Goal: Information Seeking & Learning: Check status

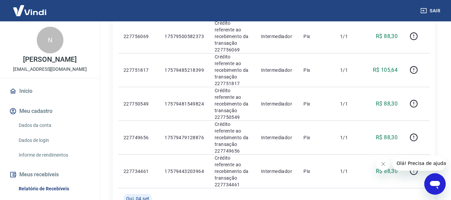
scroll to position [334, 0]
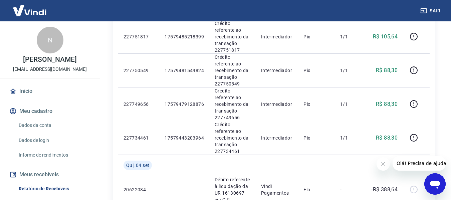
click at [383, 163] on icon "Fechar mensagem da empresa" at bounding box center [383, 163] width 5 height 5
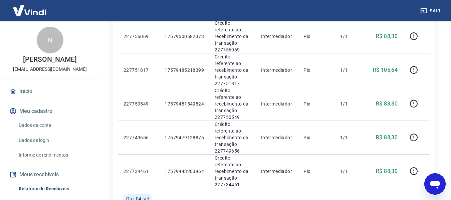
scroll to position [67, 0]
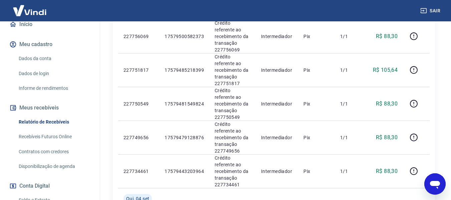
click at [59, 137] on link "Recebíveis Futuros Online" at bounding box center [54, 137] width 76 height 14
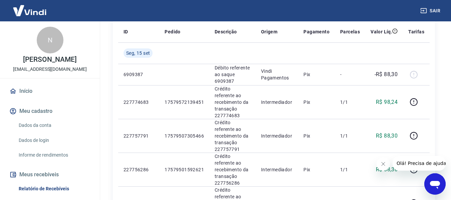
scroll to position [100, 0]
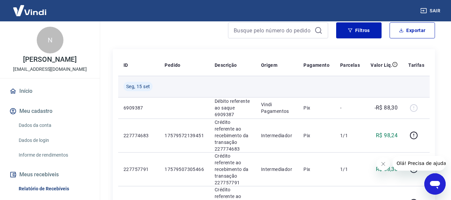
click at [175, 85] on td at bounding box center [184, 86] width 50 height 21
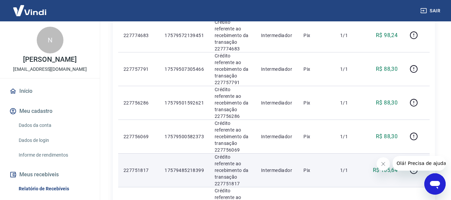
scroll to position [234, 0]
drag, startPoint x: 201, startPoint y: 133, endPoint x: 163, endPoint y: 129, distance: 38.2
click at [163, 154] on td "17579481549824" at bounding box center [184, 171] width 50 height 34
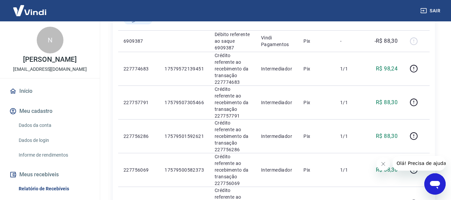
scroll to position [134, 0]
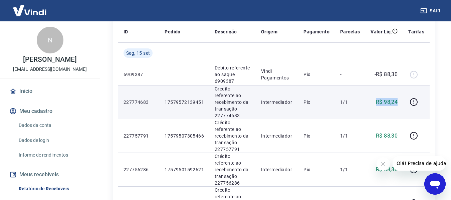
drag, startPoint x: 373, startPoint y: 97, endPoint x: 398, endPoint y: 100, distance: 25.2
click at [398, 100] on div "R$ 98,24" at bounding box center [384, 102] width 27 height 8
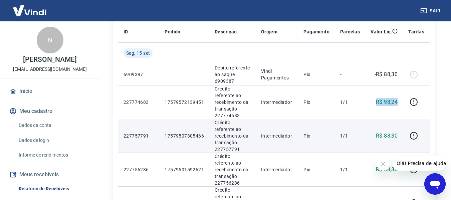
scroll to position [100, 0]
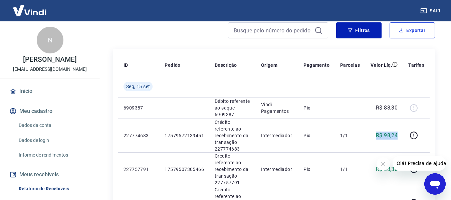
click at [410, 32] on button "Exportar" at bounding box center [412, 30] width 45 height 16
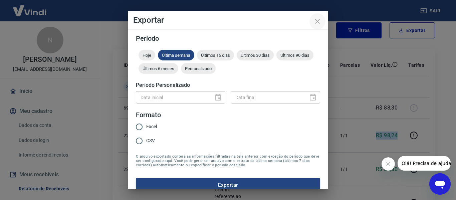
click at [318, 21] on icon "close" at bounding box center [317, 21] width 5 height 5
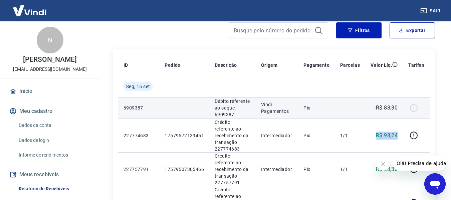
click at [163, 114] on td at bounding box center [184, 107] width 50 height 21
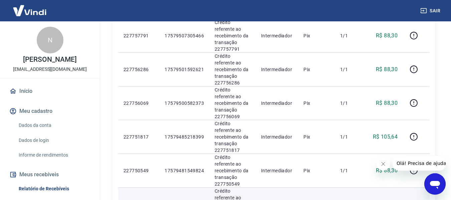
scroll to position [267, 0]
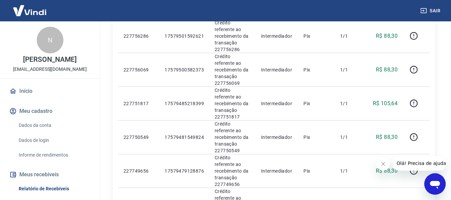
click at [415, 156] on button "Olá! Precisa de ajuda?" at bounding box center [423, 163] width 60 height 15
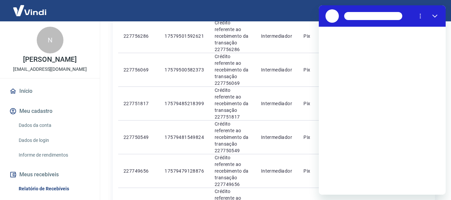
scroll to position [0, 0]
click at [436, 15] on icon "Fechar" at bounding box center [435, 15] width 5 height 5
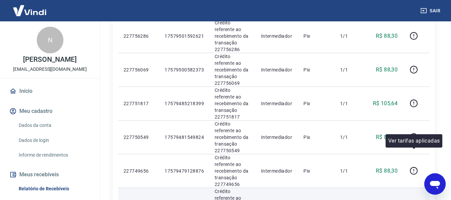
click at [414, 200] on icon "button" at bounding box center [414, 204] width 1 height 2
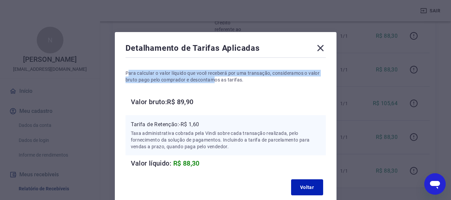
drag, startPoint x: 129, startPoint y: 73, endPoint x: 225, endPoint y: 78, distance: 96.0
click at [214, 77] on p "Para calcular o valor líquido que você receberá por uma transação, consideramos…" at bounding box center [226, 76] width 200 height 13
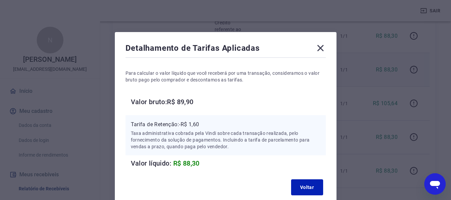
click at [319, 47] on icon at bounding box center [320, 48] width 6 height 6
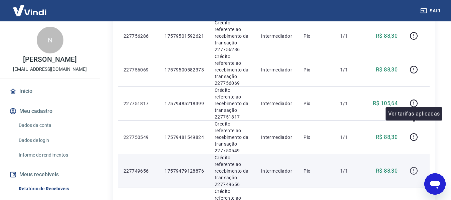
click at [416, 167] on icon "button" at bounding box center [414, 171] width 8 height 8
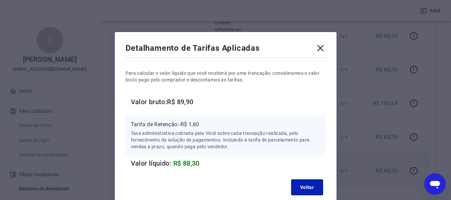
click at [323, 48] on icon at bounding box center [320, 48] width 11 height 11
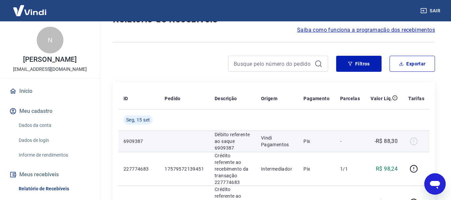
scroll to position [100, 0]
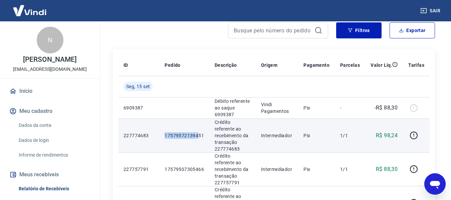
drag, startPoint x: 166, startPoint y: 131, endPoint x: 197, endPoint y: 134, distance: 31.2
click at [197, 134] on p "17579572139451" at bounding box center [184, 135] width 39 height 7
drag, startPoint x: 203, startPoint y: 131, endPoint x: 191, endPoint y: 129, distance: 12.2
click at [191, 132] on p "17579572139451" at bounding box center [184, 135] width 39 height 7
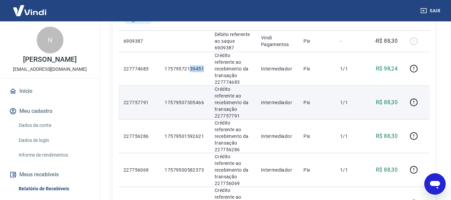
scroll to position [134, 0]
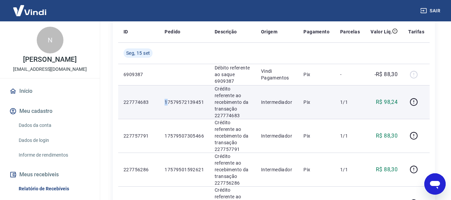
drag, startPoint x: 163, startPoint y: 99, endPoint x: 168, endPoint y: 103, distance: 5.9
click at [168, 103] on td "17579572139451" at bounding box center [184, 102] width 50 height 34
drag, startPoint x: 279, startPoint y: 111, endPoint x: 271, endPoint y: 109, distance: 8.2
click at [279, 111] on td "Intermediador" at bounding box center [277, 102] width 42 height 34
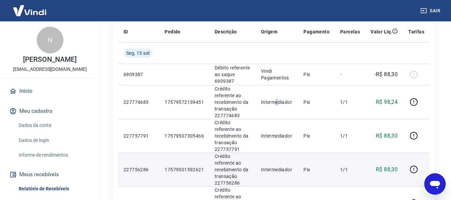
scroll to position [167, 0]
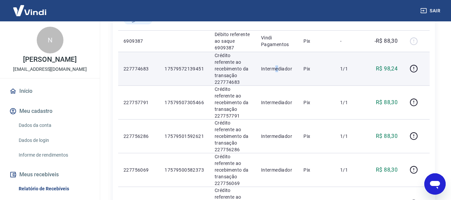
click at [333, 78] on td "Pix" at bounding box center [316, 69] width 37 height 34
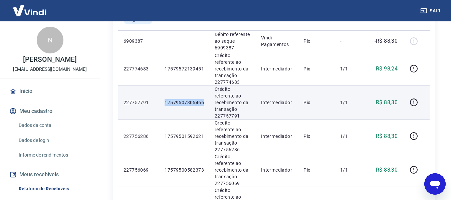
drag, startPoint x: 203, startPoint y: 95, endPoint x: 166, endPoint y: 92, distance: 36.8
click at [165, 99] on p "17579507305466" at bounding box center [184, 102] width 39 height 7
click at [211, 105] on td "Crédito referente ao recebimento da transação 227757791" at bounding box center [232, 103] width 46 height 34
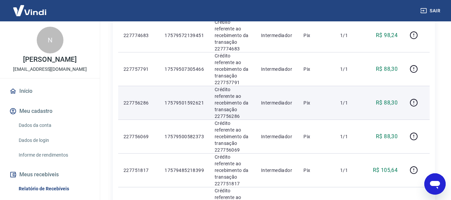
scroll to position [167, 0]
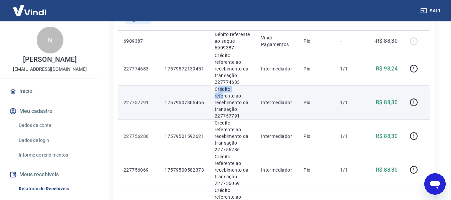
drag, startPoint x: 216, startPoint y: 82, endPoint x: 243, endPoint y: 87, distance: 27.1
click at [241, 86] on p "Crédito referente ao recebimento da transação 227757791" at bounding box center [233, 102] width 36 height 33
drag, startPoint x: 222, startPoint y: 95, endPoint x: 250, endPoint y: 101, distance: 28.0
click at [243, 99] on td "Crédito referente ao recebimento da transação 227757791" at bounding box center [232, 103] width 46 height 34
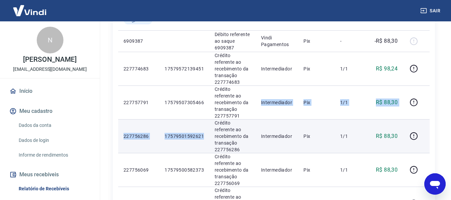
drag, startPoint x: 246, startPoint y: 102, endPoint x: 208, endPoint y: 106, distance: 38.3
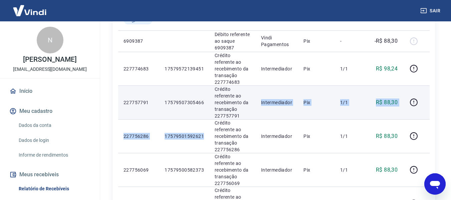
click at [255, 106] on td "Crédito referente ao recebimento da transação 227757791" at bounding box center [232, 103] width 46 height 34
